Goal: Ask a question

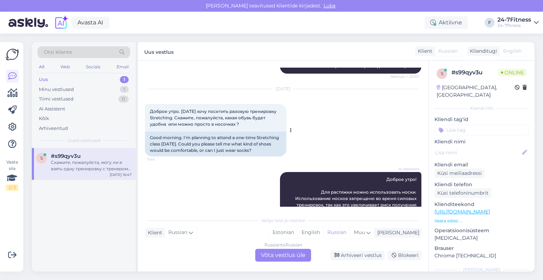
scroll to position [260, 0]
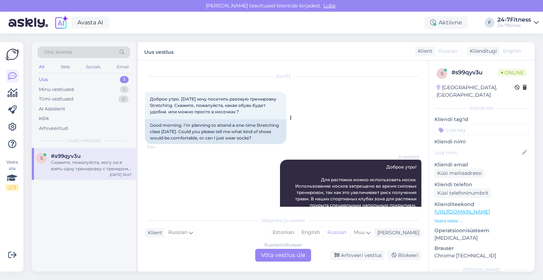
drag, startPoint x: 255, startPoint y: 123, endPoint x: 149, endPoint y: 116, distance: 106.3
click at [149, 116] on div "Доброе утро. [DATE] хочу посетить разовую тренировку Stretching. Скажите, пожал…" at bounding box center [215, 106] width 141 height 28
click at [231, 114] on span "Доброе утро. [DATE] хочу посетить разовую тренировку Stretching. Скажите, пожал…" at bounding box center [214, 105] width 128 height 18
drag, startPoint x: 253, startPoint y: 125, endPoint x: 149, endPoint y: 113, distance: 105.1
click at [149, 113] on div "Доброе утро. [DATE] хочу посетить разовую тренировку Stretching. Скажите, пожал…" at bounding box center [215, 106] width 141 height 28
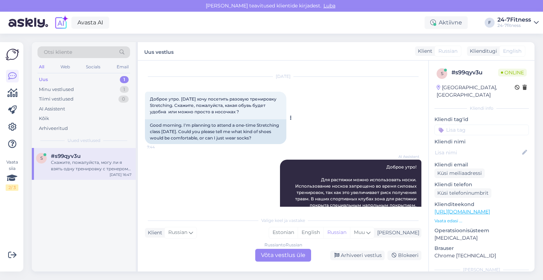
copy span "Доброе утро. [DATE] хочу посетить разовую тренировку Stretching. Скажите, пожал…"
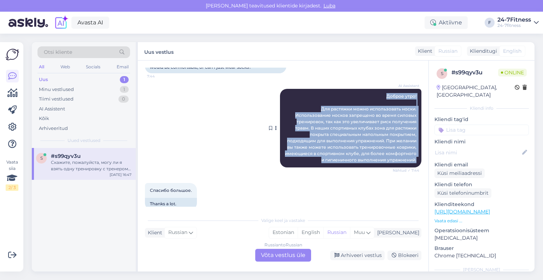
drag, startPoint x: 412, startPoint y: 171, endPoint x: 355, endPoint y: 110, distance: 83.3
click at [355, 110] on div "AI Assistent [PERSON_NAME] утро! Для растяжки можно использовать носки. Использ…" at bounding box center [350, 128] width 141 height 79
copy span "Доброе утро! Для растяжки можно использовать носки. Использование носков запрещ…"
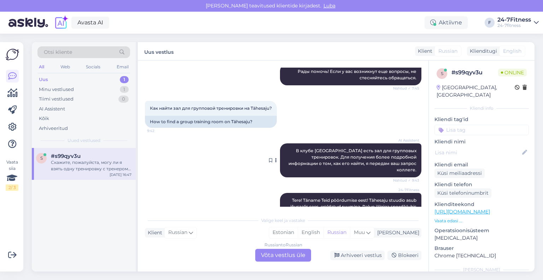
scroll to position [508, 0]
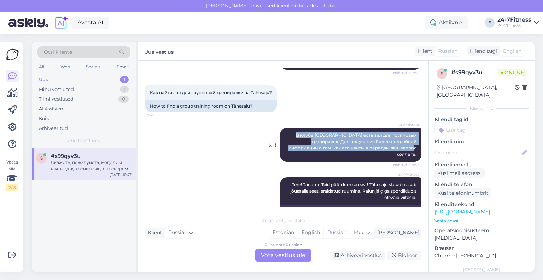
drag, startPoint x: 410, startPoint y: 160, endPoint x: 278, endPoint y: 146, distance: 133.3
click at [280, 146] on div "AI Assistent В клубе Tähesaju есть зал для групповых тренировок. Для получения …" at bounding box center [350, 145] width 141 height 34
copy span "В клубе [GEOGRAPHIC_DATA] есть зал для групповых тренировок. Для получения боле…"
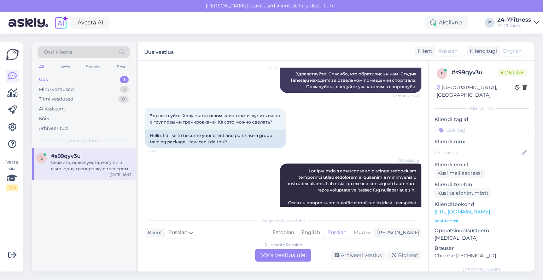
scroll to position [649, 0]
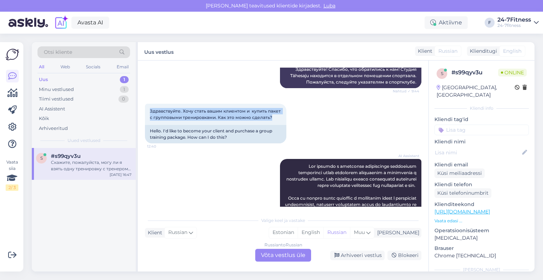
drag, startPoint x: 277, startPoint y: 121, endPoint x: 140, endPoint y: 117, distance: 137.0
click at [140, 117] on div "Vestlus algas [DATE] Можно прийти на пробную тренировку и сколько это будет сто…" at bounding box center [283, 165] width 291 height 211
copy span "Здравствуйте. Хочу стать вашим клиентом и купить пакет с групповыми тренировкам…"
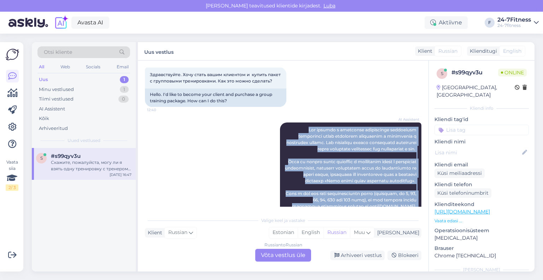
scroll to position [685, 0]
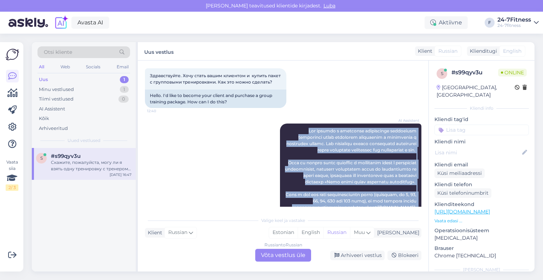
drag, startPoint x: 412, startPoint y: 137, endPoint x: 293, endPoint y: 133, distance: 118.6
click at [293, 133] on div "AI Assistent [DOMAIN_NAME] , выберите «Мой профиль» и «Пакеты». Из списка пакет…" at bounding box center [350, 216] width 141 height 187
copy span "Lor ipsumdo s ametconse adipiscinge seddoeiusm temporinci utlab etdolorem aliqu…"
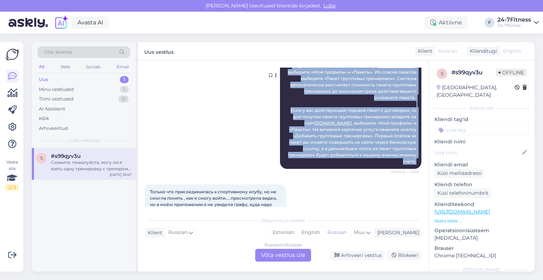
scroll to position [932, 0]
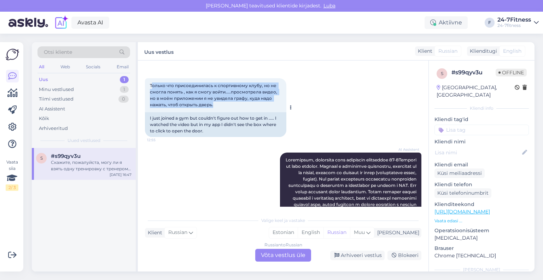
drag, startPoint x: 224, startPoint y: 116, endPoint x: 151, endPoint y: 98, distance: 74.4
click at [151, 98] on div "Только что присоединилась к спортивному клубу, но не смогла понять , как я смог…" at bounding box center [215, 95] width 141 height 34
click at [231, 112] on div "Только что присоединилась к спортивному клубу, но не смогла понять , как я смог…" at bounding box center [215, 95] width 141 height 34
drag, startPoint x: 228, startPoint y: 119, endPoint x: 149, endPoint y: 100, distance: 81.4
click at [149, 100] on div "Только что присоединилась к спортивному клубу, но не смогла понять , как я смог…" at bounding box center [215, 95] width 141 height 34
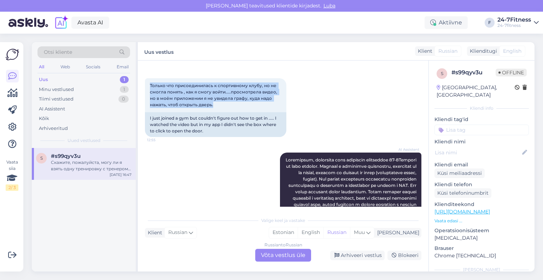
copy span "Только что присоединилась к спортивному клубу, но не смогла понять , как я смог…"
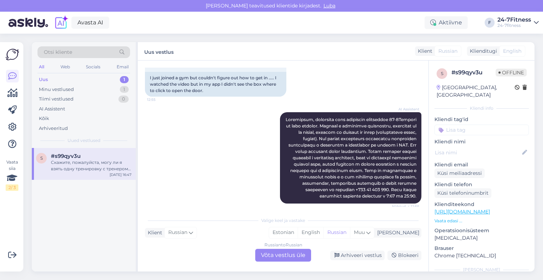
scroll to position [1003, 0]
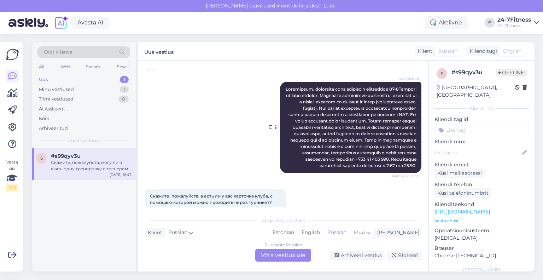
drag, startPoint x: 411, startPoint y: 192, endPoint x: 269, endPoint y: 97, distance: 170.8
click at [280, 97] on div "AI Assistent Nähtud ✓ 12:55" at bounding box center [350, 127] width 141 height 91
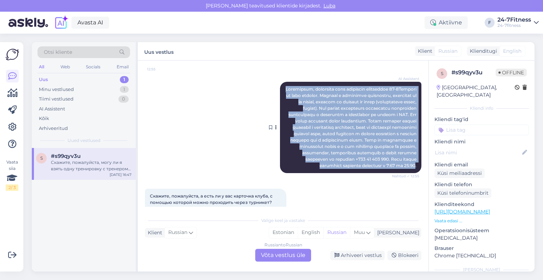
drag, startPoint x: 410, startPoint y: 188, endPoint x: 279, endPoint y: 100, distance: 157.4
click at [280, 100] on div "AI Assistent Nähtud ✓ 12:55" at bounding box center [350, 127] width 141 height 91
copy span "Loremipsum, dolorsita cons adipiscin elitseddoe 11-4Tempori ut labo etdolor. Ma…"
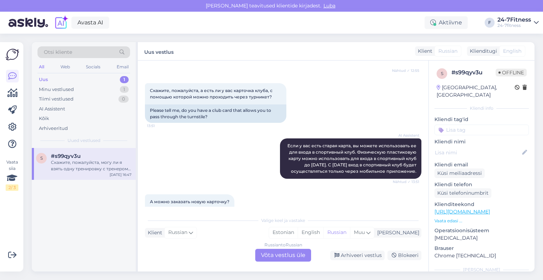
scroll to position [1109, 0]
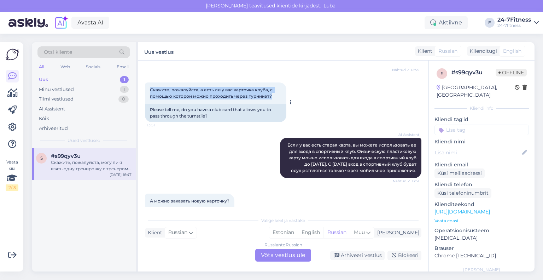
drag, startPoint x: 272, startPoint y: 121, endPoint x: 147, endPoint y: 114, distance: 125.1
click at [147, 104] on div "Скажите, пожалуйста, а есть ли у вас карточка клуба, с помощью которой можно пр…" at bounding box center [215, 92] width 141 height 21
copy span "Скажите, пожалуйста, а есть ли у вас карточка клуба, с помощью которой можно пр…"
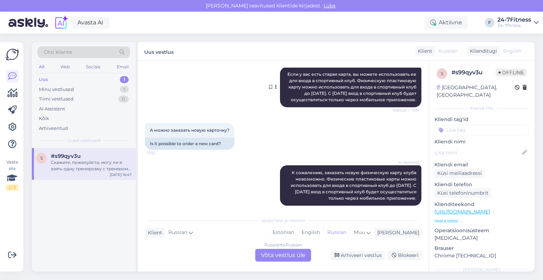
drag, startPoint x: 415, startPoint y: 125, endPoint x: 272, endPoint y: 97, distance: 145.5
click at [280, 97] on div "AI Assistent Если у вас есть старая карта, вы можете использовать ее для входа …" at bounding box center [350, 87] width 141 height 40
drag, startPoint x: 410, startPoint y: 124, endPoint x: 284, endPoint y: 95, distance: 129.6
click at [284, 95] on div "AI Assistent Если у вас есть старая карта, вы можете использовать ее для входа …" at bounding box center [350, 87] width 141 height 40
copy span "Если у вас есть старая карта, вы можете использовать ее для входа в спортивный …"
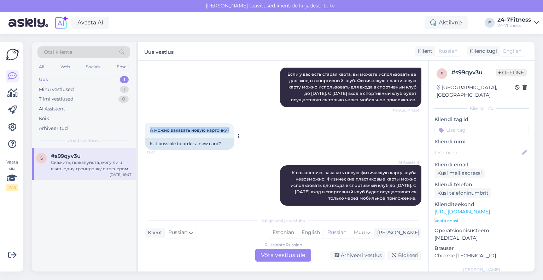
drag, startPoint x: 232, startPoint y: 154, endPoint x: 150, endPoint y: 154, distance: 81.4
click at [150, 138] on div "А можно заказать новую карточку? 13:52" at bounding box center [189, 130] width 89 height 15
copy span "А можно заказать новую карточку?"
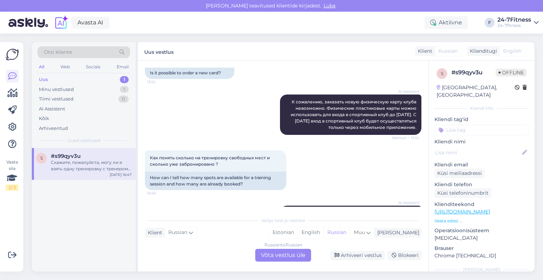
scroll to position [1251, 0]
drag, startPoint x: 412, startPoint y: 153, endPoint x: 280, endPoint y: 128, distance: 134.0
click at [280, 128] on div "AI Assistent К сожалению, заказать новую физическую карту клуба невозможно. Физ…" at bounding box center [350, 114] width 141 height 40
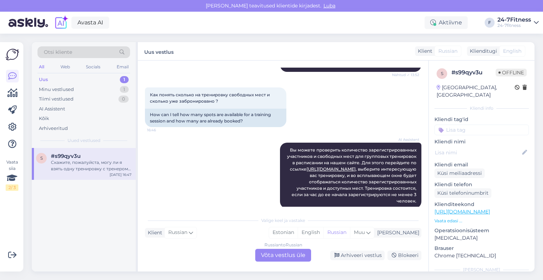
scroll to position [1322, 0]
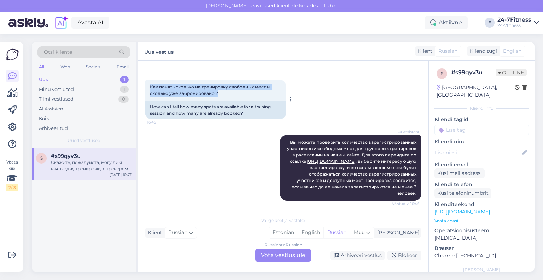
drag, startPoint x: 236, startPoint y: 120, endPoint x: 146, endPoint y: 111, distance: 90.0
click at [146, 101] on div "Как понять сколько на тренировку свободных мест и сколько уже забронировано ? 1…" at bounding box center [215, 90] width 141 height 21
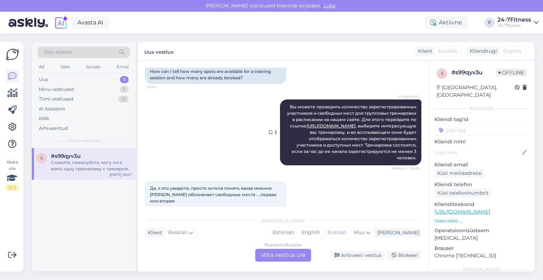
scroll to position [1392, 0]
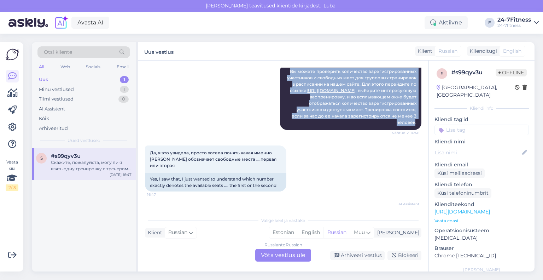
drag, startPoint x: 410, startPoint y: 145, endPoint x: 267, endPoint y: 91, distance: 152.6
click at [267, 91] on div "AI Assistent Вы можете проверить количество зарегистрированных участников и сво…" at bounding box center [283, 96] width 277 height 81
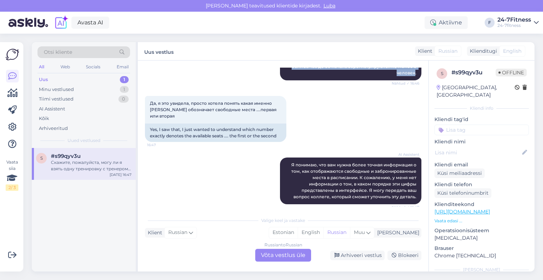
scroll to position [1463, 0]
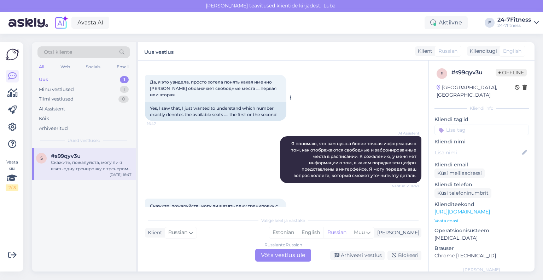
drag, startPoint x: 281, startPoint y: 110, endPoint x: 188, endPoint y: 109, distance: 92.3
click at [188, 102] on div "Да, я это увидела, просто хотела понять какая именно [PERSON_NAME] обозначает с…" at bounding box center [215, 89] width 141 height 28
drag, startPoint x: 279, startPoint y: 115, endPoint x: 149, endPoint y: 107, distance: 130.4
click at [149, 102] on div "Да, я это увидела, просто хотела понять какая именно [PERSON_NAME] обозначает с…" at bounding box center [215, 89] width 141 height 28
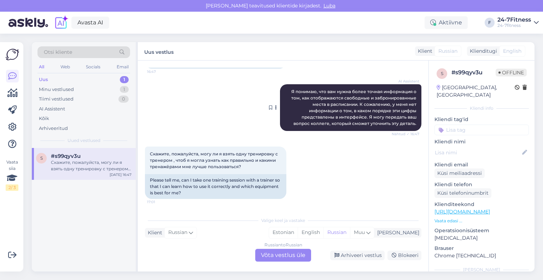
scroll to position [1534, 0]
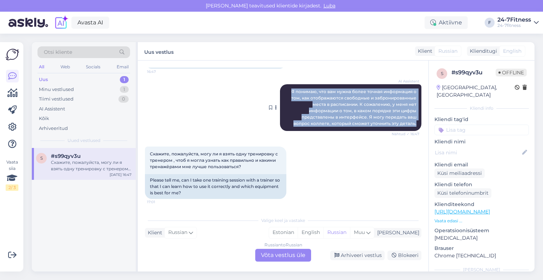
drag, startPoint x: 411, startPoint y: 125, endPoint x: 287, endPoint y: 86, distance: 130.3
click at [287, 86] on div "AI Assistent Я понимаю, что вам нужна более точная информация о том, как отобра…" at bounding box center [350, 107] width 141 height 47
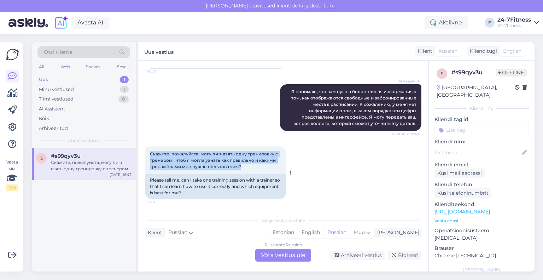
drag, startPoint x: 249, startPoint y: 168, endPoint x: 151, endPoint y: 155, distance: 98.6
click at [151, 155] on div "Скажите, пожалуйста, могу ли я взять одну тренировку с тренером , чтоб я могла …" at bounding box center [215, 160] width 141 height 28
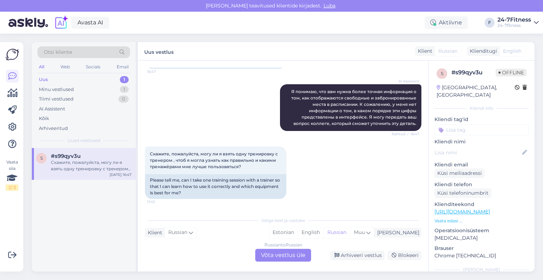
click at [296, 254] on div "Russian to Russian Võta vestlus üle" at bounding box center [283, 255] width 56 height 13
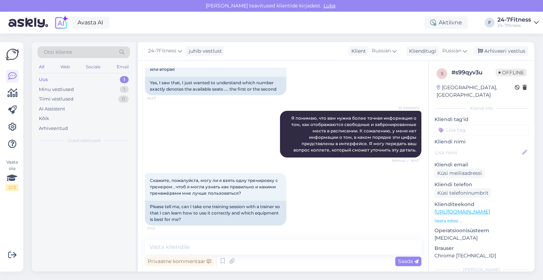
scroll to position [1508, 0]
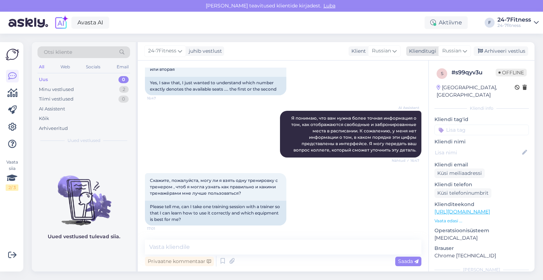
click at [432, 50] on div "Klienditugi" at bounding box center [421, 50] width 30 height 7
type input "est"
click at [429, 81] on link "Estonian" at bounding box center [439, 82] width 78 height 11
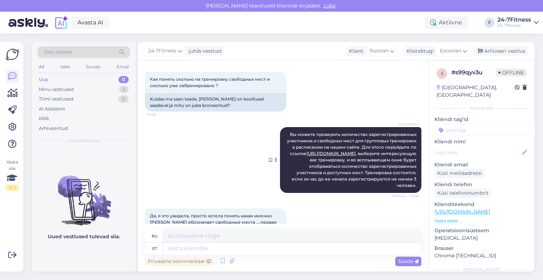
scroll to position [1305, 0]
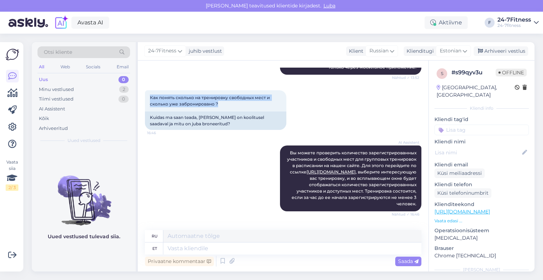
drag, startPoint x: 227, startPoint y: 129, endPoint x: 140, endPoint y: 114, distance: 88.7
click at [140, 114] on div "Vestlus algas [DATE] Можно прийти на пробную тренировку и сколько это будет сто…" at bounding box center [283, 165] width 291 height 211
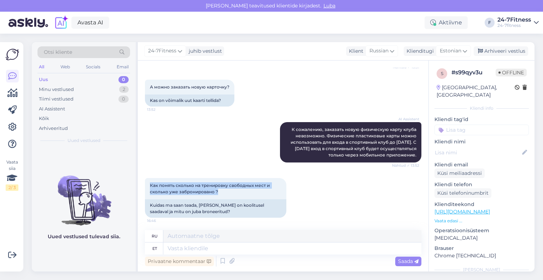
scroll to position [1198, 0]
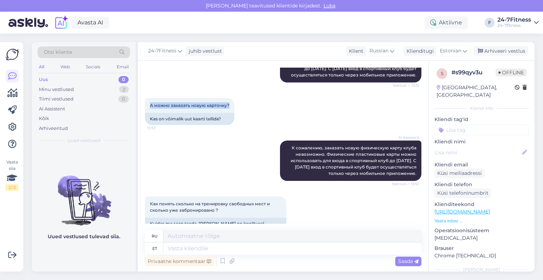
drag, startPoint x: 229, startPoint y: 130, endPoint x: 148, endPoint y: 121, distance: 81.1
click at [148, 121] on div "А можно заказать новую карточку? 13:52 Kas on võimalik uut kaarti tellida?" at bounding box center [283, 111] width 277 height 42
click at [225, 247] on textarea at bounding box center [292, 248] width 258 height 12
paste textarea "Esimene number näitab hetkelist broneeritud kohtade arvu ja [PERSON_NAME] numbe…"
type textarea "Esimene number näitab hetkelist broneeritud kohtade arvu ja [PERSON_NAME] numbe…"
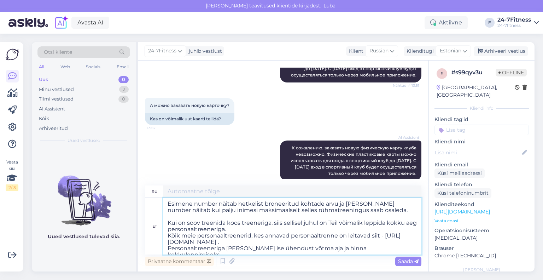
type textarea "Первая цифра показывает текущее количество зарезервированных мест, а вторая циф…"
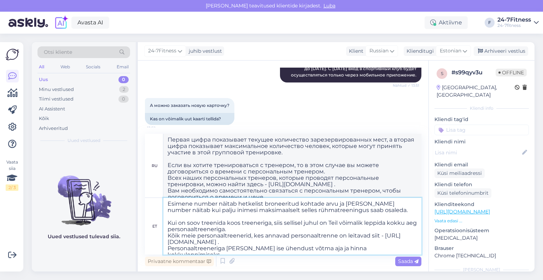
type textarea "Esimene number näitab hetkelist broneeritud kohtade arvu ja [PERSON_NAME] numbe…"
click at [410, 263] on span "Saada" at bounding box center [408, 261] width 21 height 6
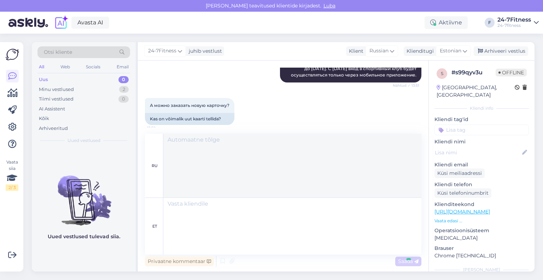
scroll to position [1712, 0]
